Goal: Task Accomplishment & Management: Manage account settings

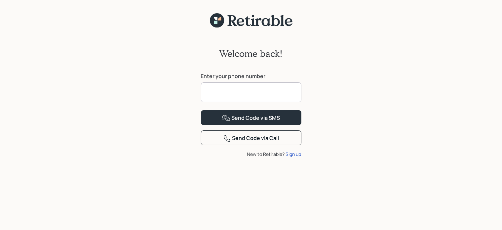
click at [218, 91] on input at bounding box center [251, 92] width 100 height 20
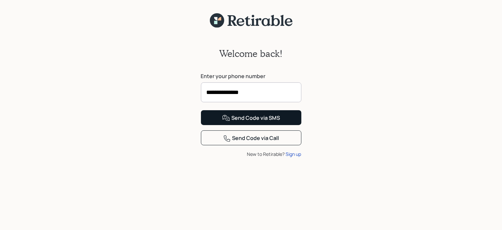
type input "**********"
click at [247, 122] on div "Send Code via SMS" at bounding box center [251, 118] width 58 height 8
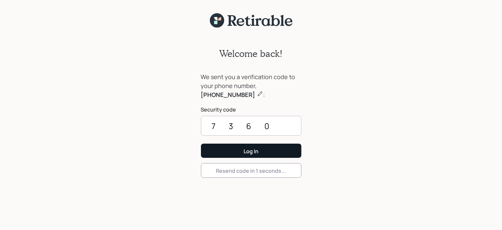
type input "7360"
click at [248, 154] on div "Log In" at bounding box center [251, 150] width 15 height 7
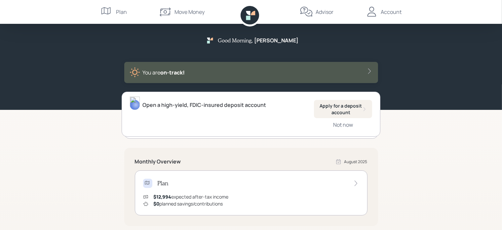
click at [383, 13] on div "Account" at bounding box center [391, 12] width 21 height 8
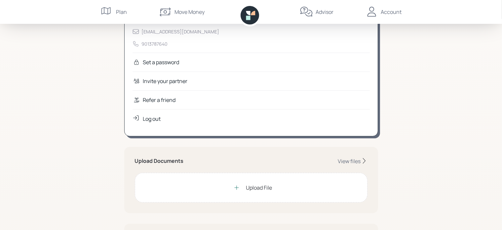
scroll to position [66, 0]
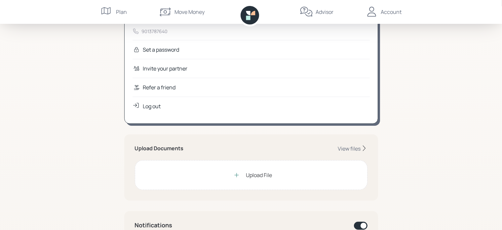
click at [259, 174] on div "Upload File" at bounding box center [259, 175] width 26 height 8
click at [350, 147] on div "View files" at bounding box center [349, 148] width 23 height 7
